Goal: Task Accomplishment & Management: Manage account settings

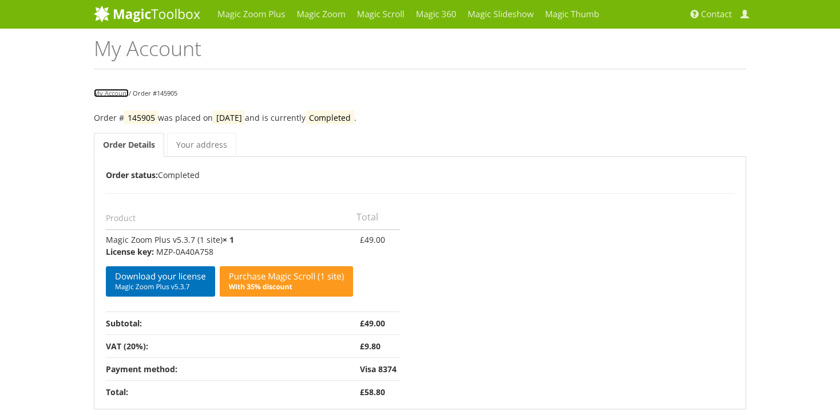
click at [119, 91] on link "My Account" at bounding box center [111, 93] width 35 height 9
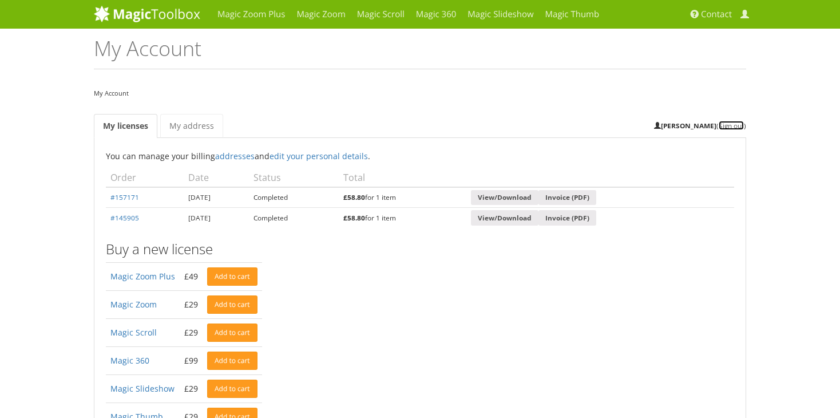
click at [730, 126] on link "Sign out" at bounding box center [730, 125] width 25 height 9
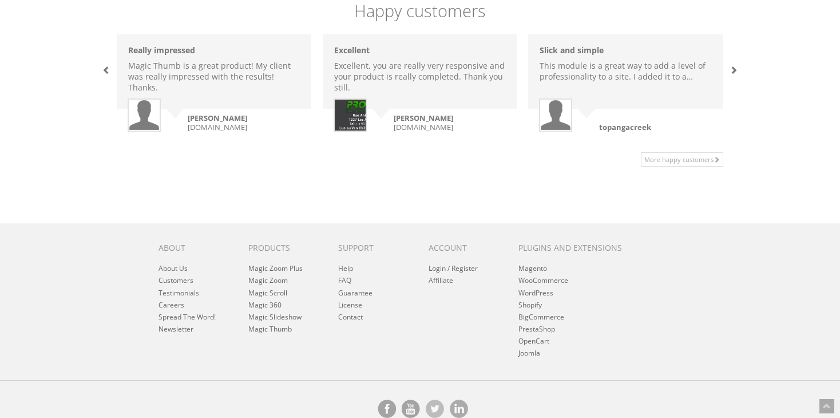
scroll to position [880, 0]
